Goal: Task Accomplishment & Management: Manage account settings

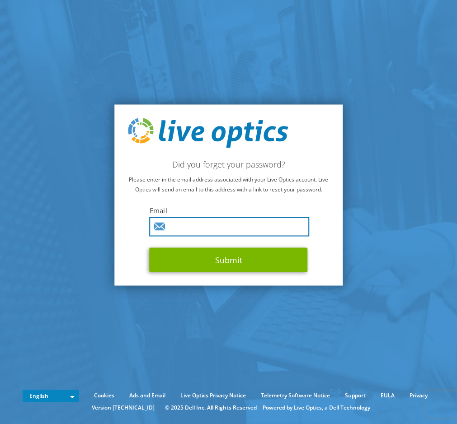
click at [186, 224] on input "text" at bounding box center [230, 226] width 160 height 19
type input "[EMAIL_ADDRESS][PERSON_NAME][DOMAIN_NAME]"
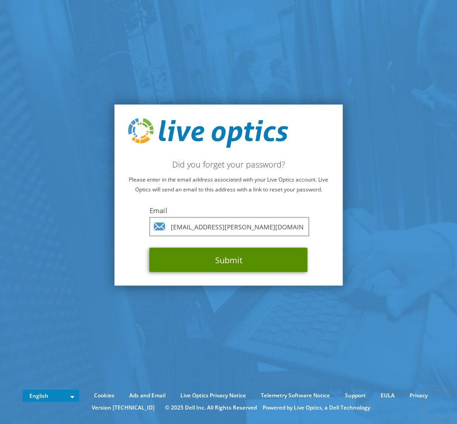
click at [224, 262] on button "Submit" at bounding box center [229, 260] width 158 height 24
